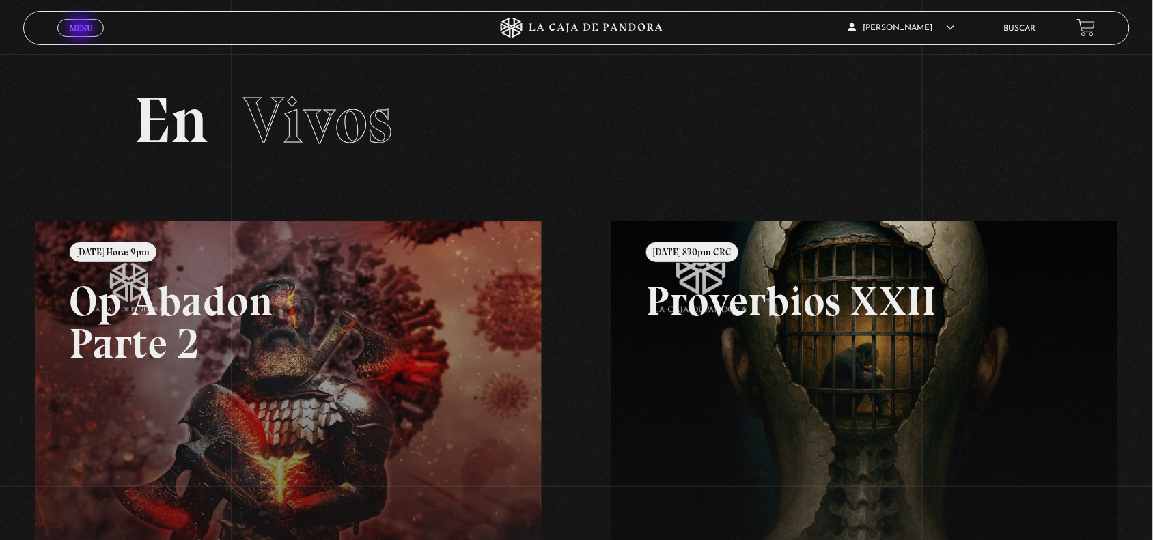
click at [82, 29] on span "Menu" at bounding box center [81, 28] width 23 height 8
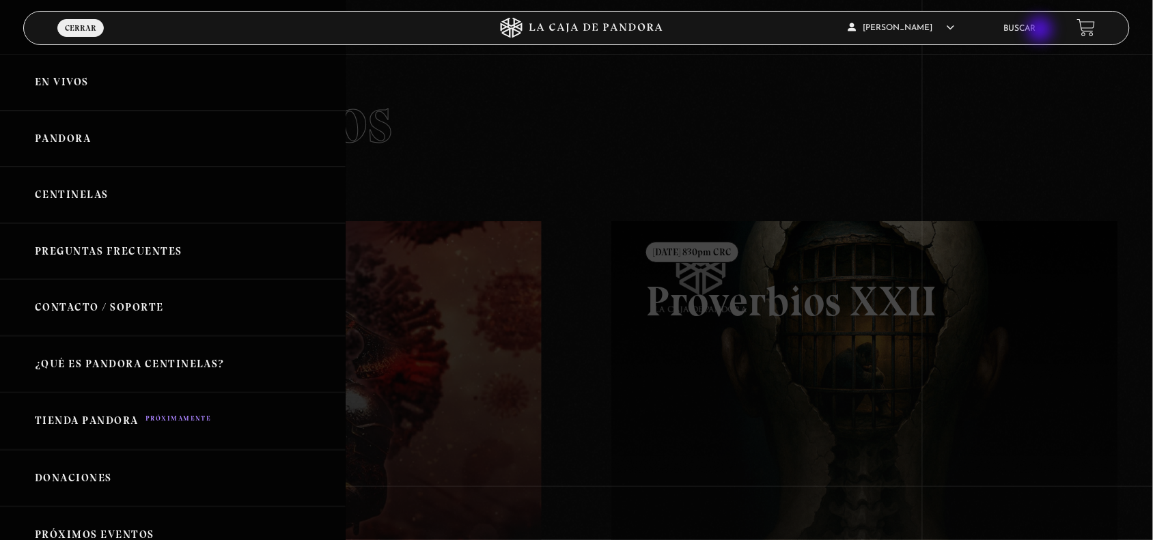
click at [1036, 31] on link "Buscar" at bounding box center [1020, 29] width 32 height 8
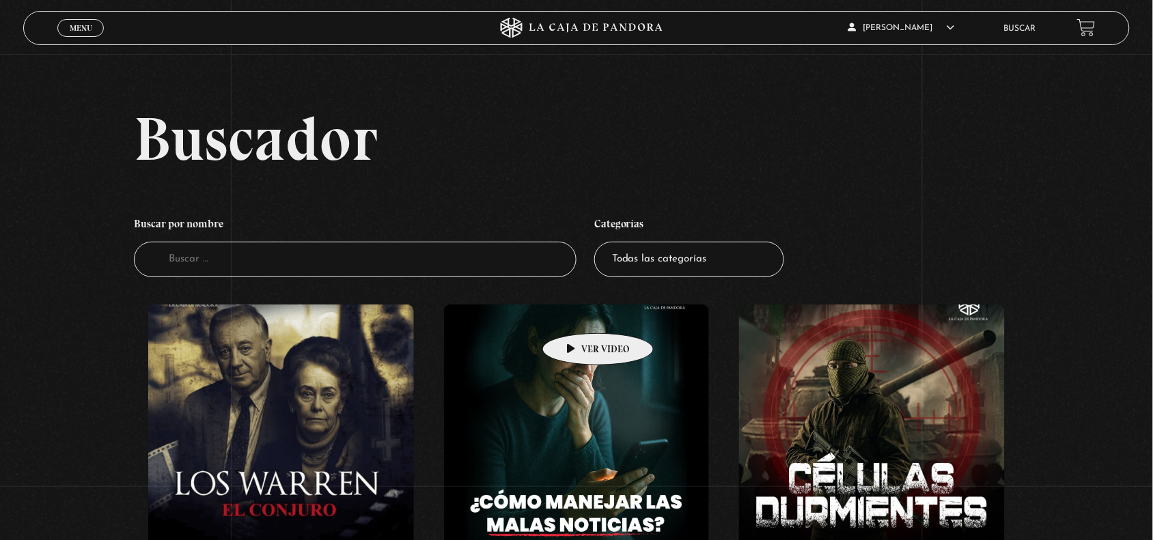
click at [321, 385] on figure at bounding box center [281, 428] width 266 height 246
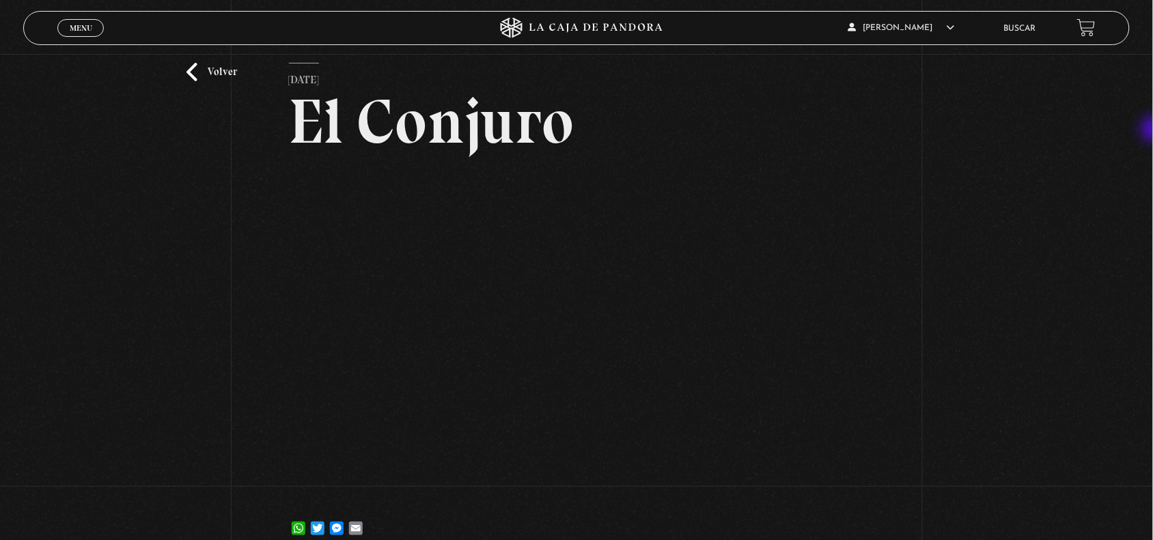
scroll to position [48, 0]
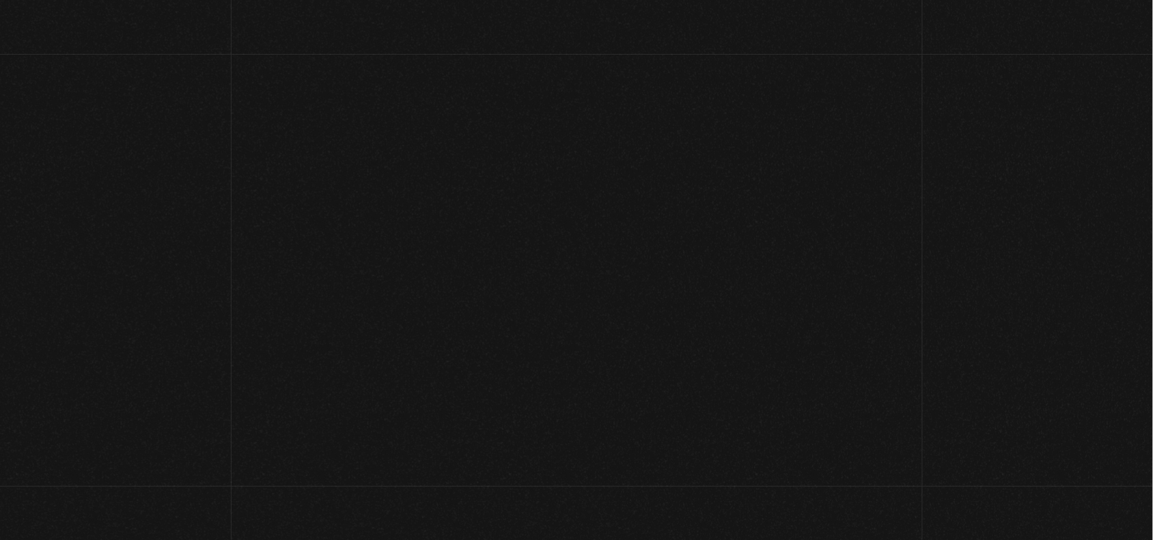
scroll to position [48, 0]
